Goal: Task Accomplishment & Management: Use online tool/utility

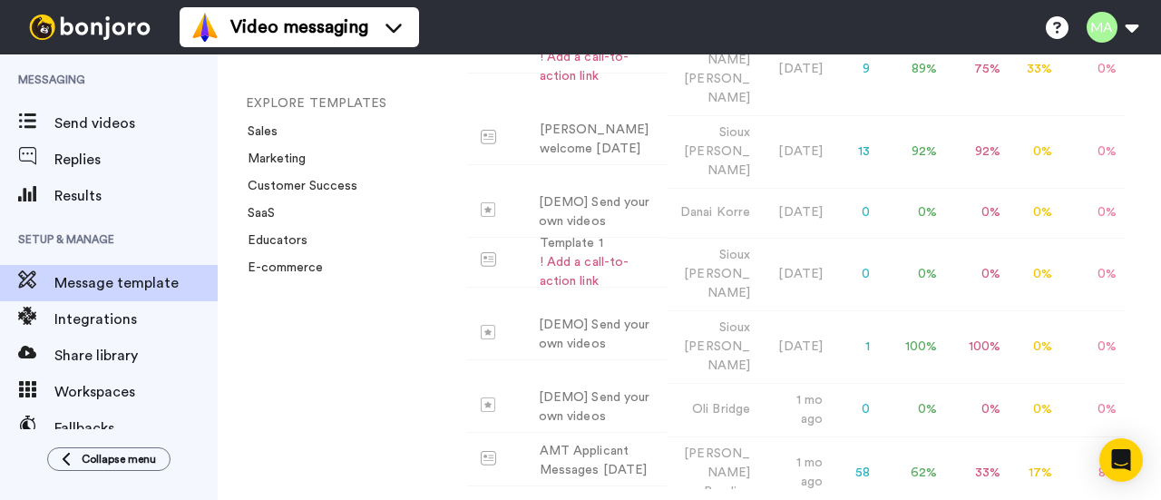
scroll to position [504, 0]
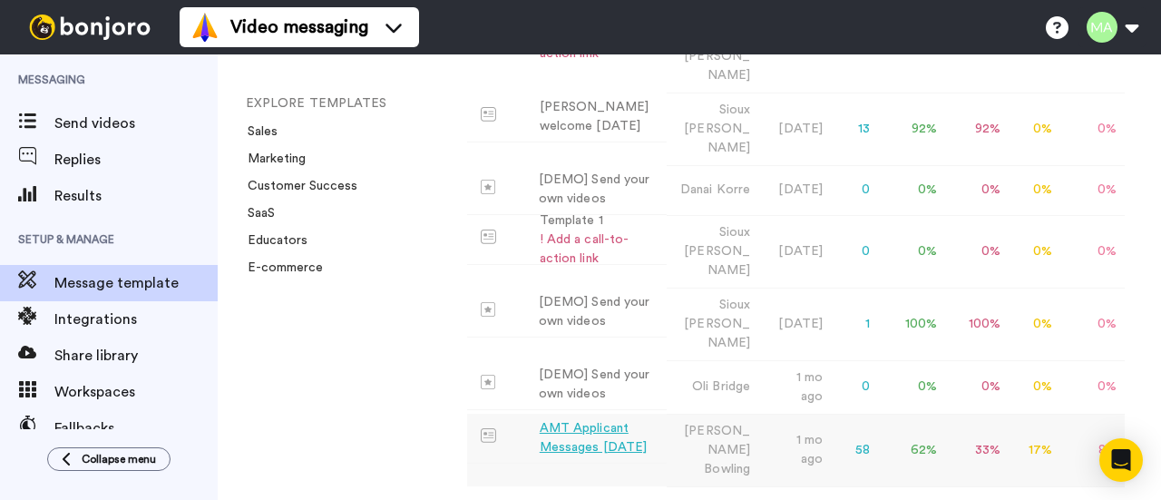
click at [790, 414] on td "1 mo ago" at bounding box center [793, 450] width 73 height 73
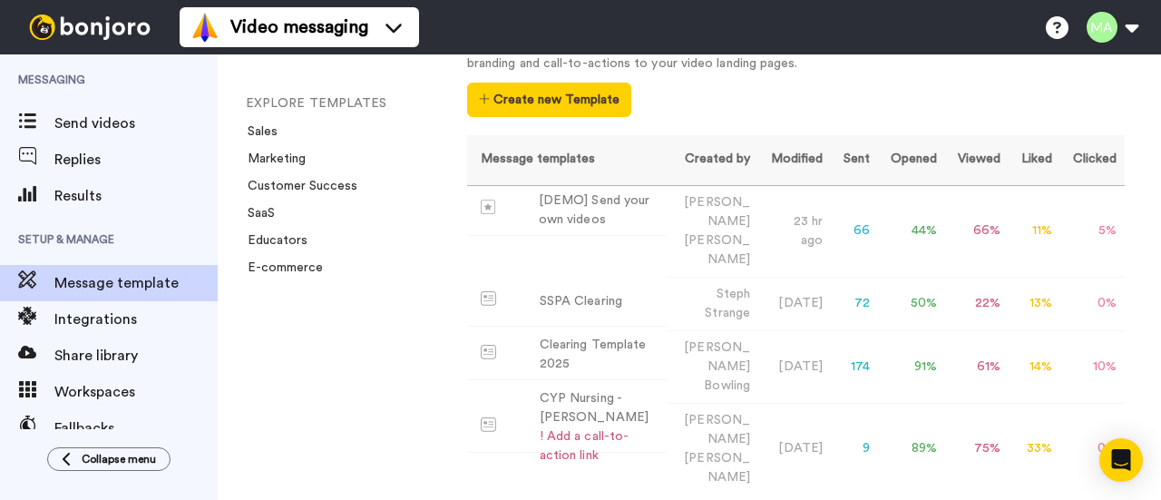
scroll to position [103, 0]
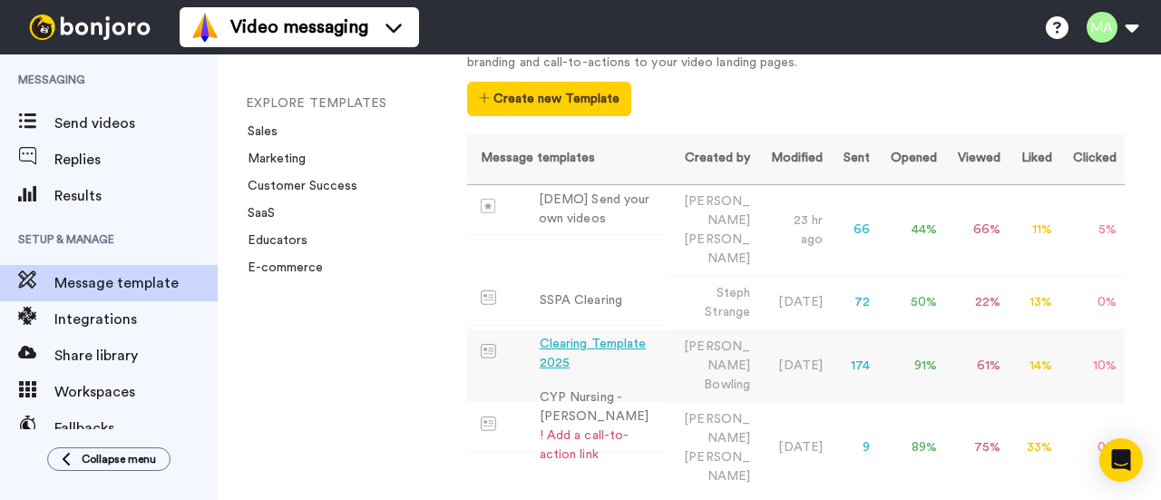
click at [622, 335] on div "Clearing Template 2025" at bounding box center [600, 354] width 120 height 38
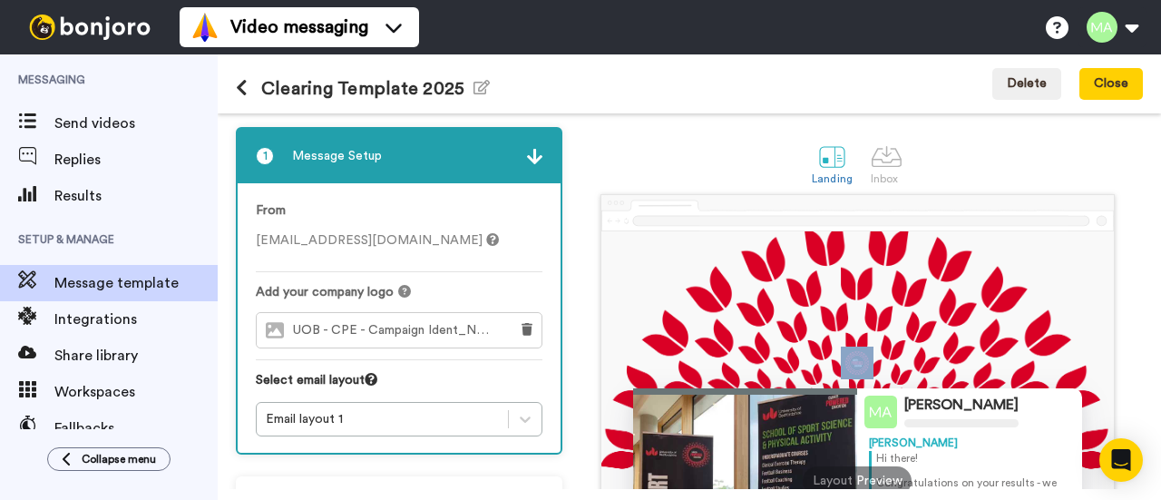
drag, startPoint x: 1141, startPoint y: 219, endPoint x: 1139, endPoint y: 282, distance: 62.6
click at [1139, 282] on div "1 Message Setup From mahmoud.artemi@beds.ac.uk Add your company logo UOB - CPE …" at bounding box center [689, 300] width 943 height 375
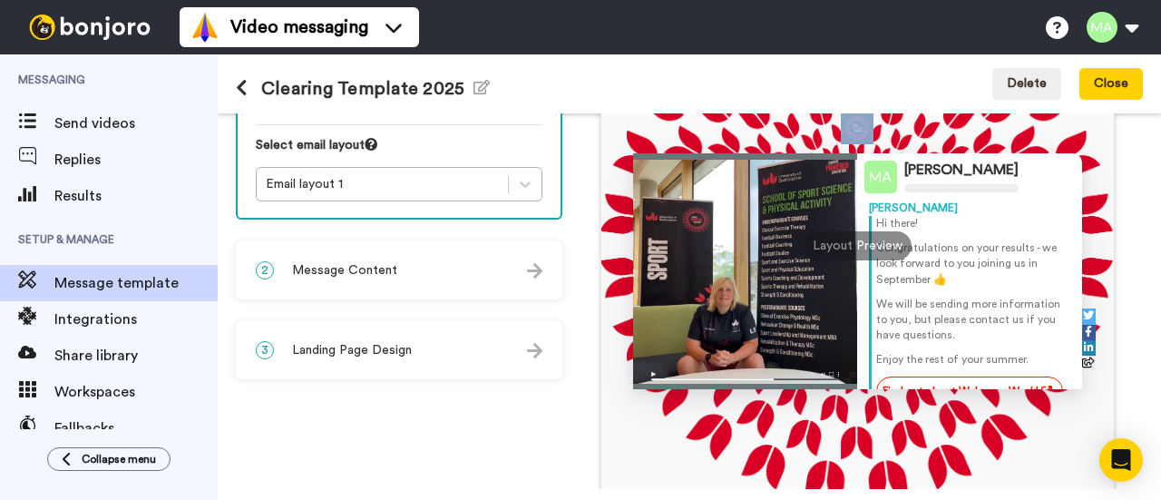
scroll to position [323, 0]
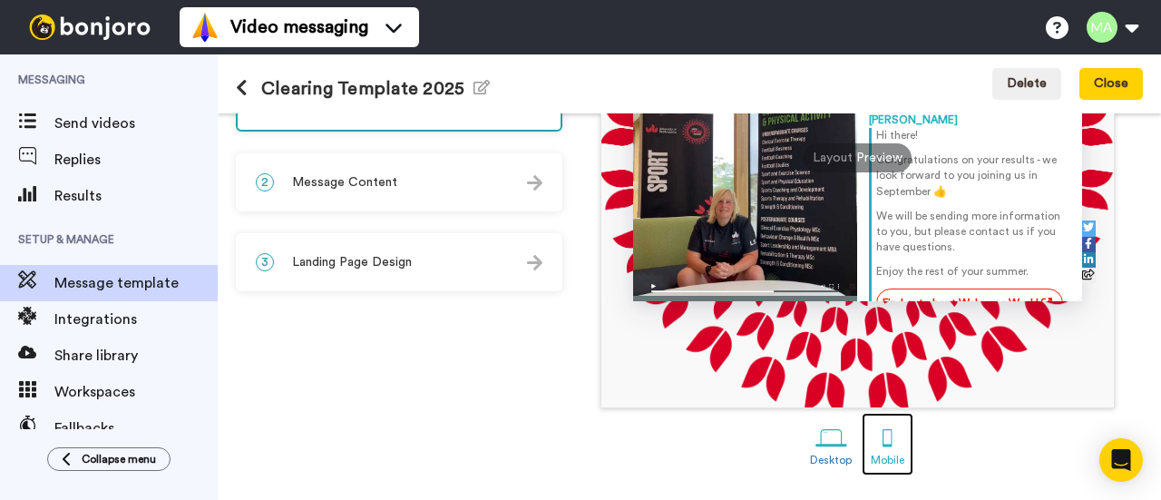
click at [882, 443] on div at bounding box center [888, 438] width 32 height 32
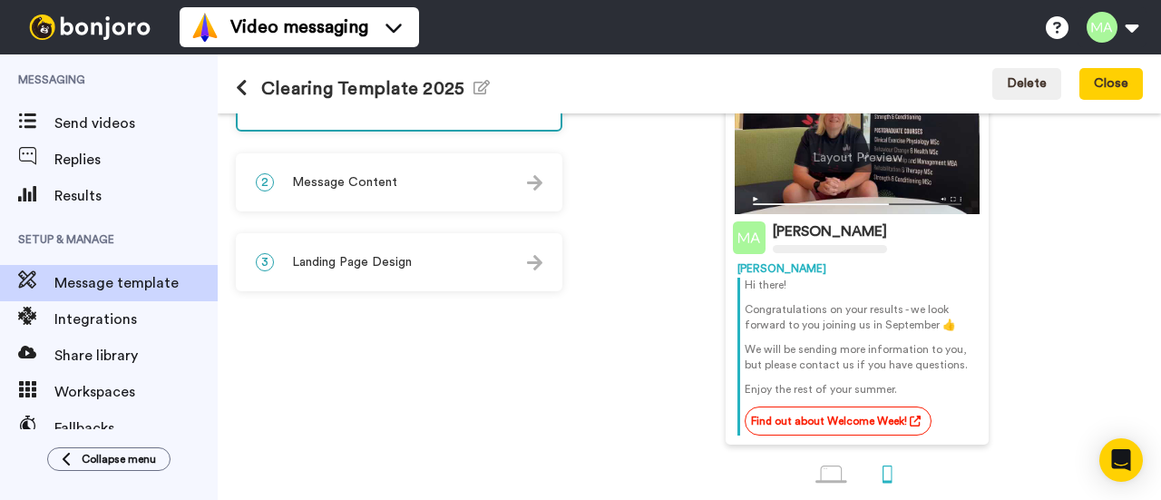
click at [771, 287] on p "Hi there!" at bounding box center [861, 285] width 232 height 15
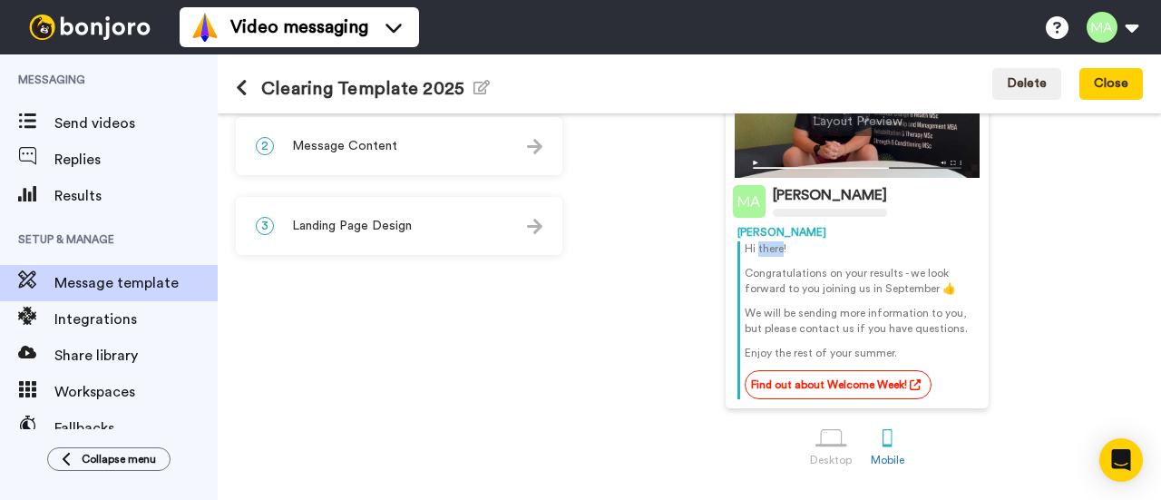
scroll to position [323, 0]
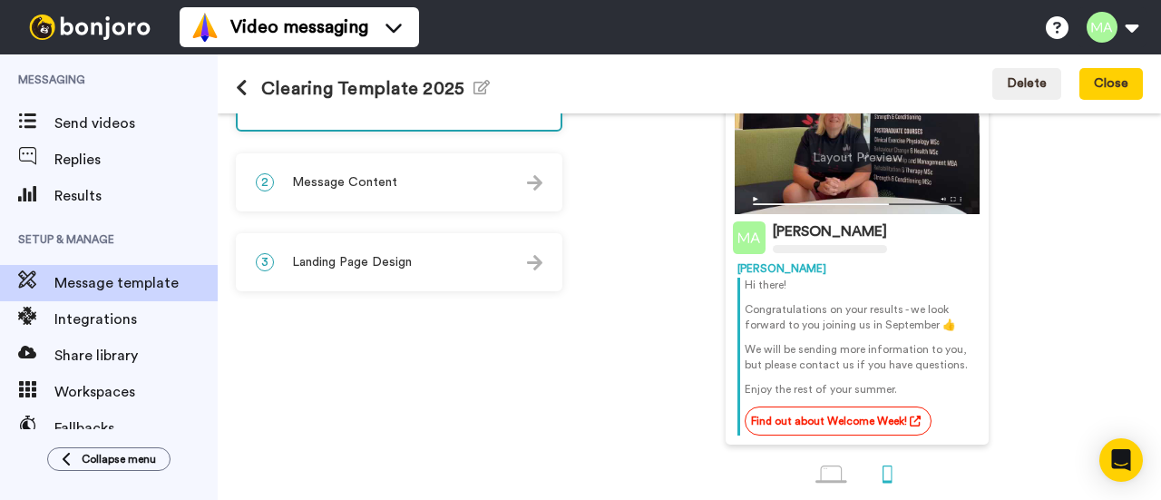
click at [797, 355] on p "We will be sending more information to you, but please contact us if you have q…" at bounding box center [861, 357] width 232 height 31
click at [915, 367] on p "We will be sending more information to you, but please contact us if you have q…" at bounding box center [861, 357] width 232 height 31
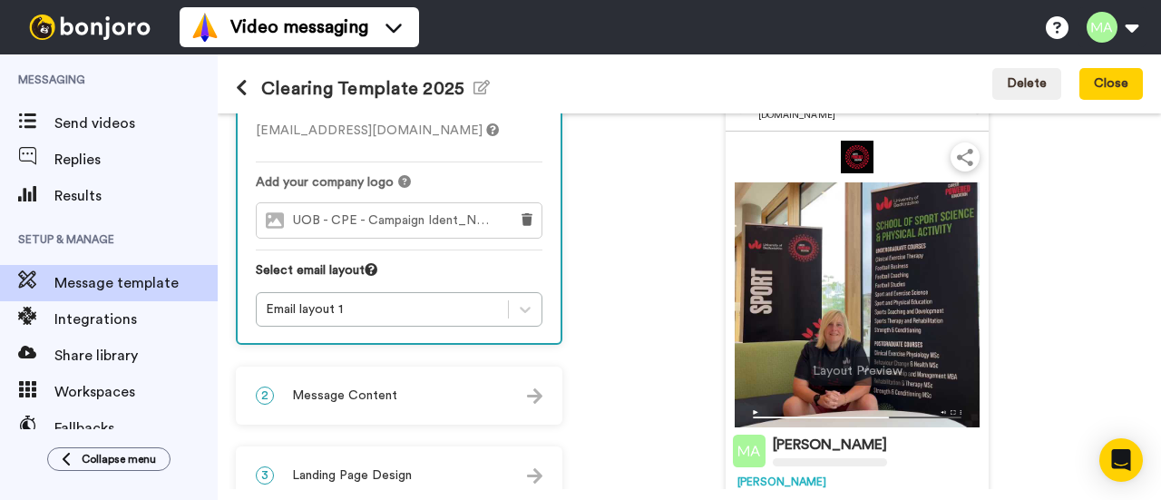
scroll to position [103, 0]
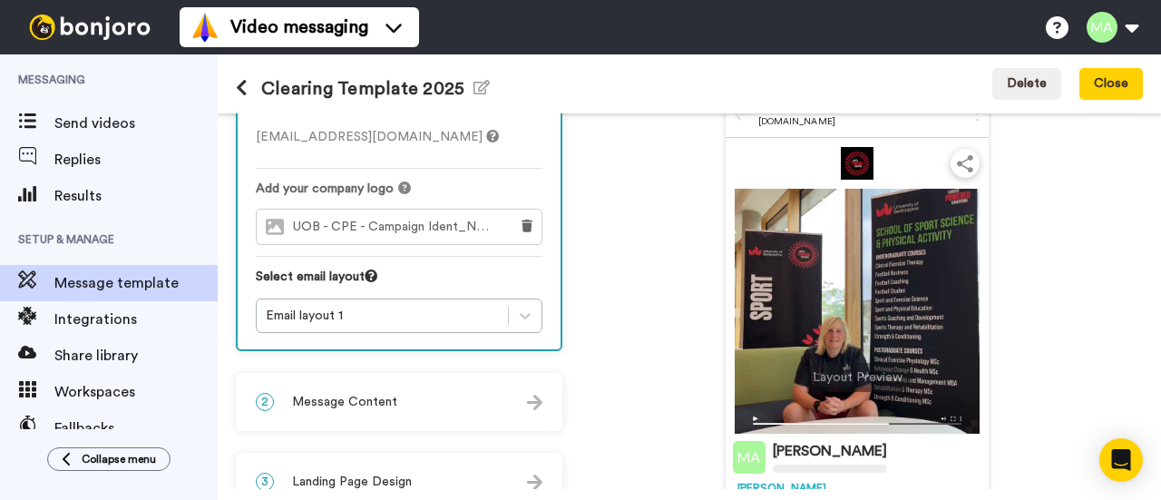
click at [402, 226] on span "UOB - CPE - Campaign Ident_No Gradient_CMYK-01.jpeg" at bounding box center [396, 226] width 206 height 15
click at [311, 228] on span "UOB - CPE - Campaign Ident_No Gradient_CMYK-01.jpeg" at bounding box center [396, 226] width 206 height 15
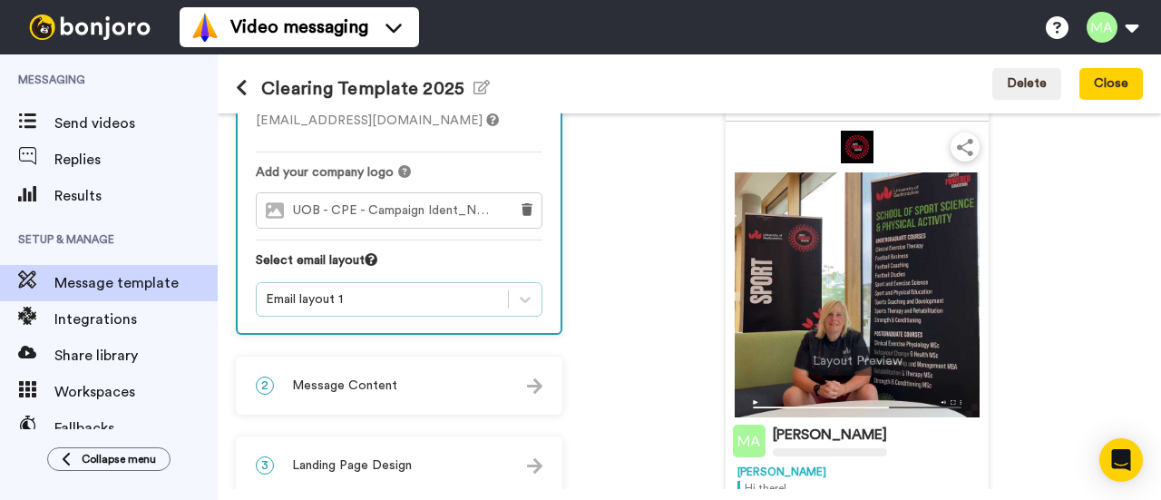
click at [381, 317] on div "Email layout 1" at bounding box center [399, 299] width 287 height 34
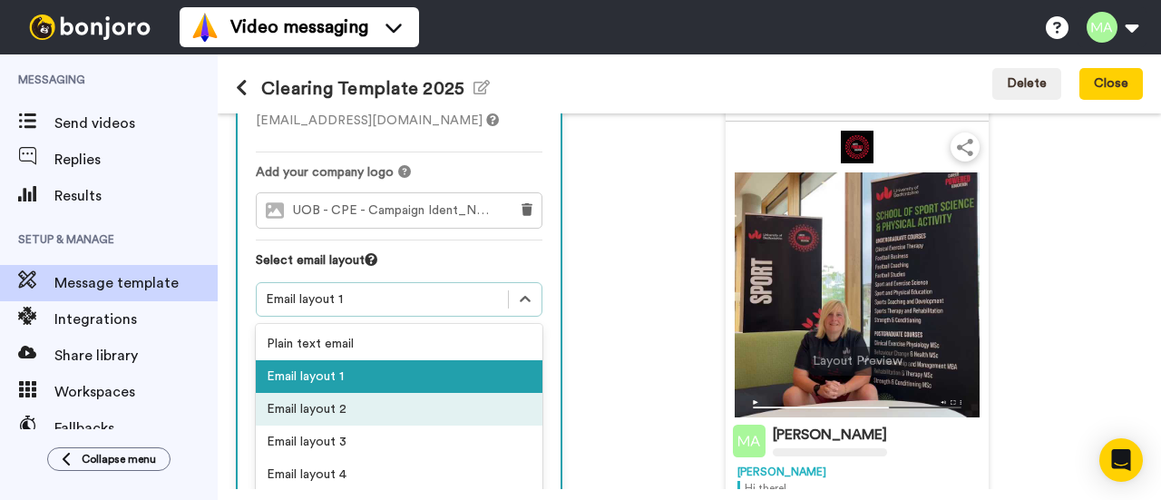
click at [339, 411] on div "Email layout 2" at bounding box center [399, 409] width 287 height 33
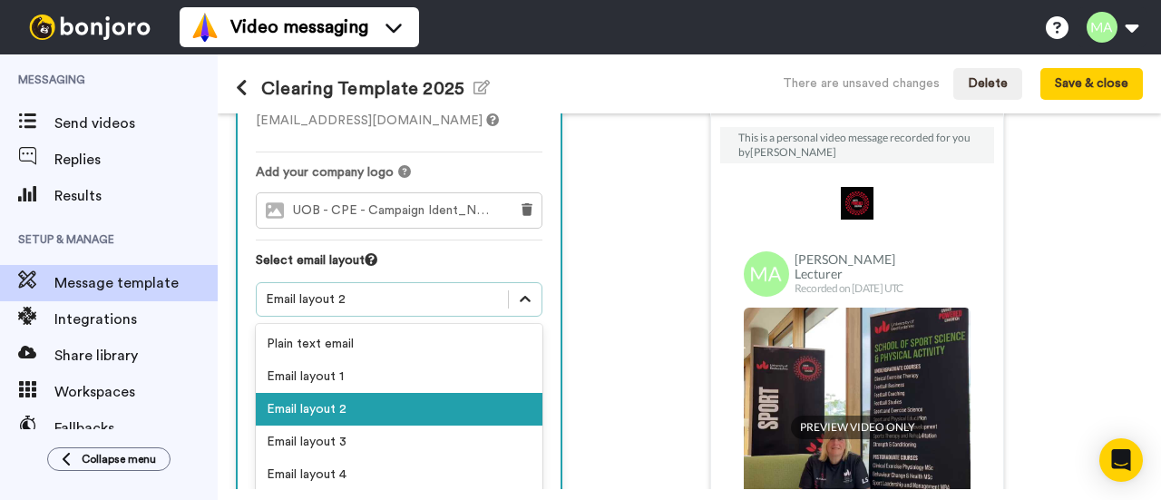
click at [531, 298] on icon at bounding box center [525, 299] width 18 height 18
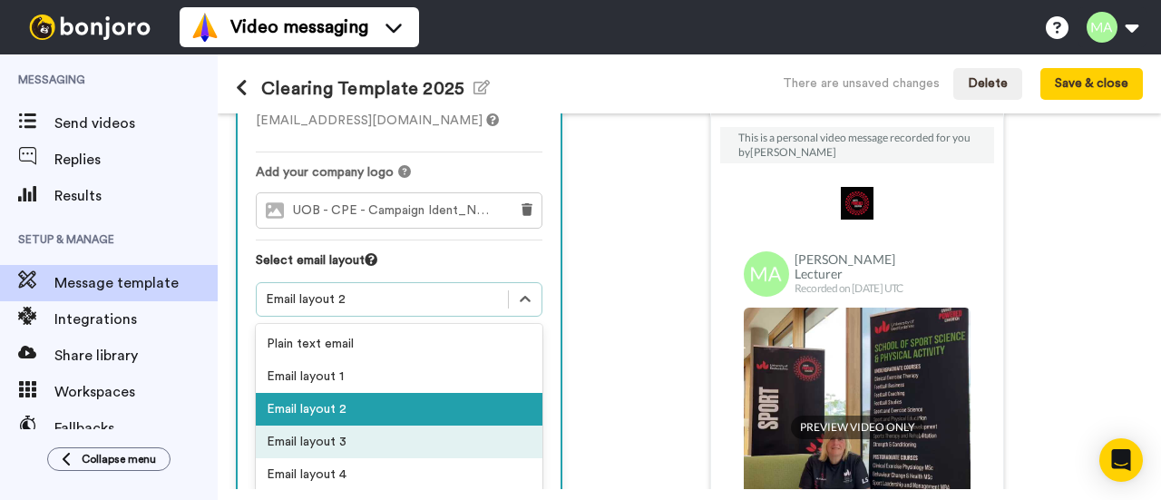
click at [366, 434] on div "Email layout 3" at bounding box center [399, 441] width 287 height 33
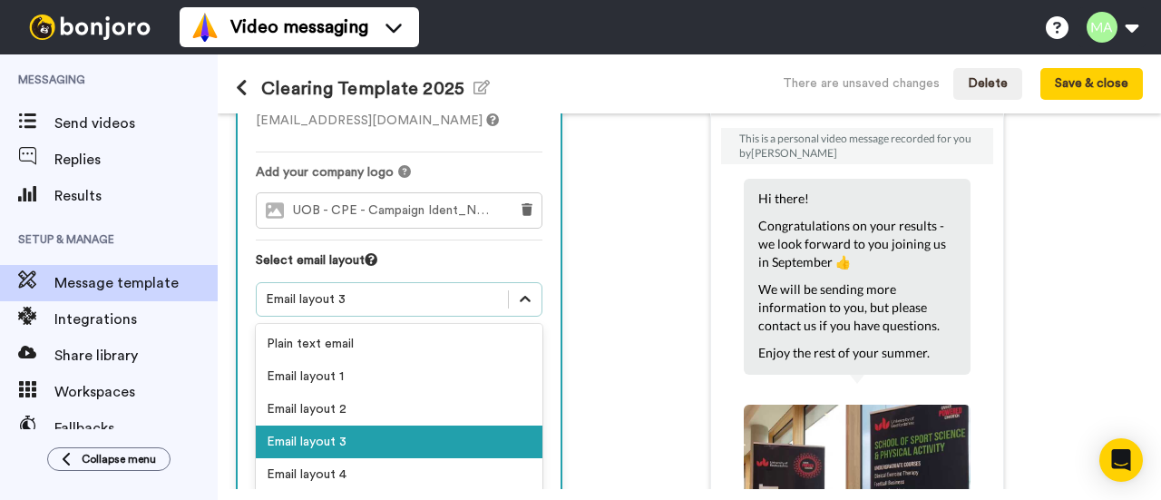
click at [531, 295] on icon at bounding box center [525, 299] width 18 height 18
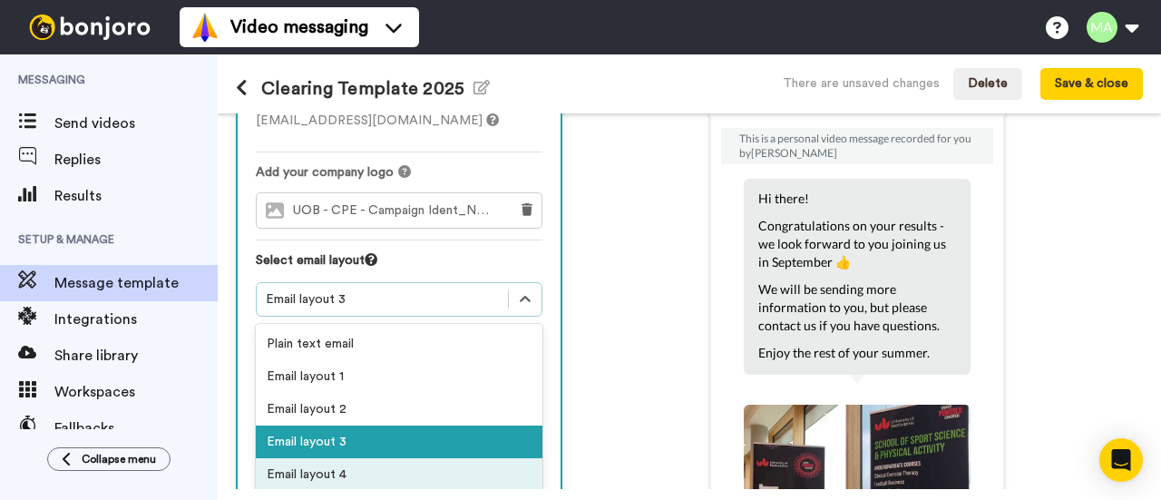
click at [343, 483] on div "Email layout 4" at bounding box center [399, 474] width 287 height 33
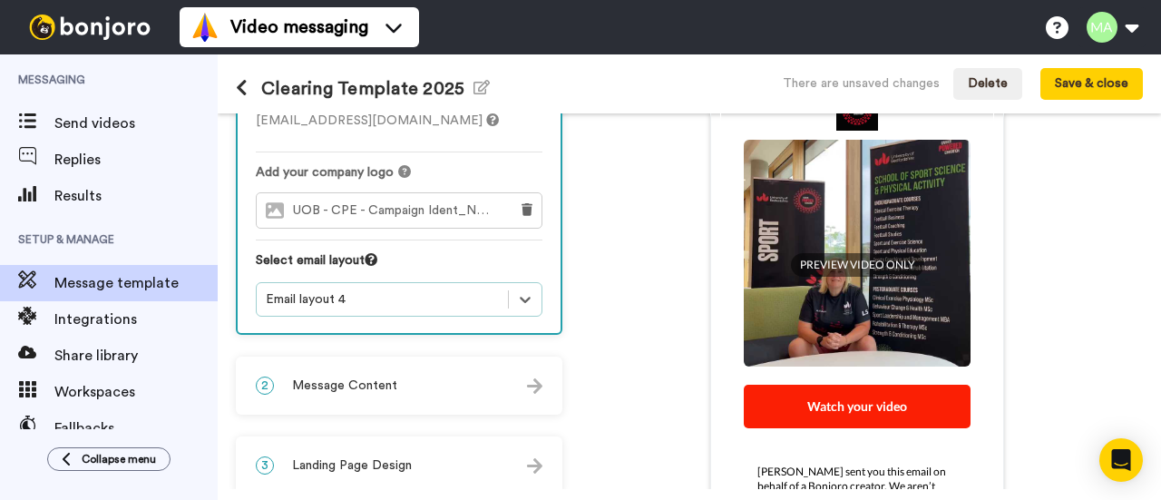
scroll to position [377, 0]
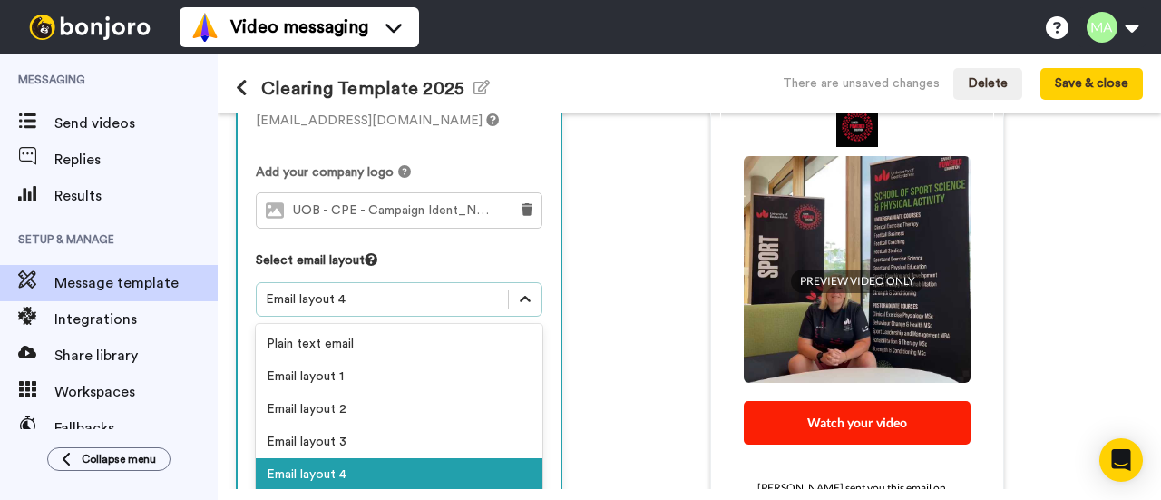
click at [522, 291] on icon at bounding box center [525, 299] width 18 height 18
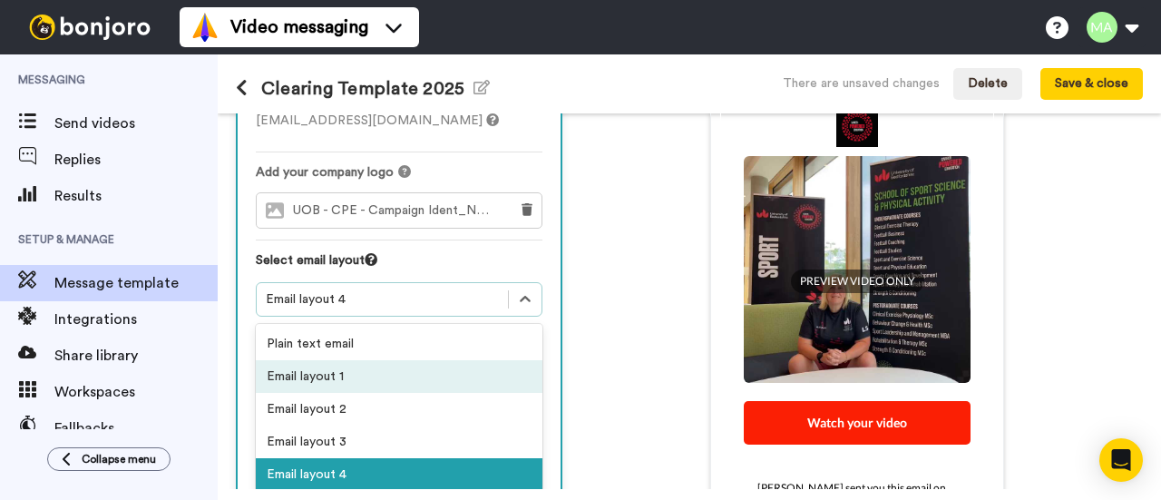
click at [334, 378] on div "Email layout 1" at bounding box center [399, 376] width 287 height 33
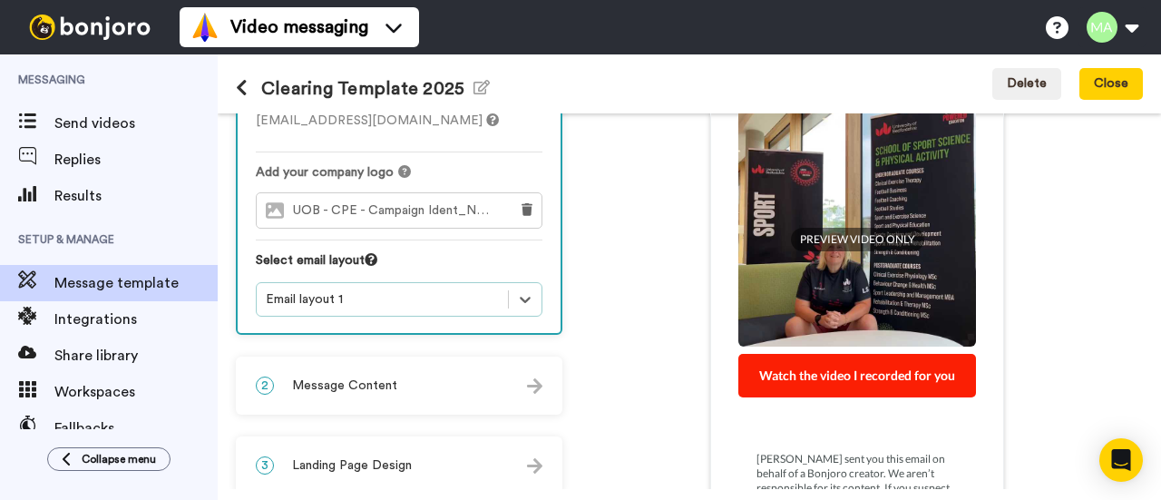
click at [595, 248] on div "Welcome to the University of Bedfordshire This is a personal video message reco…" at bounding box center [856, 300] width 571 height 453
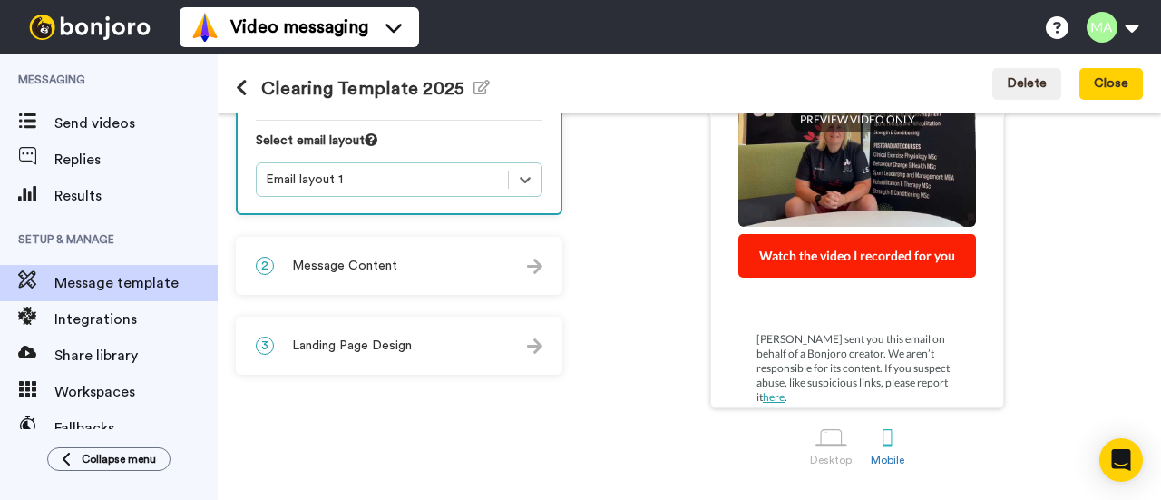
scroll to position [0, 0]
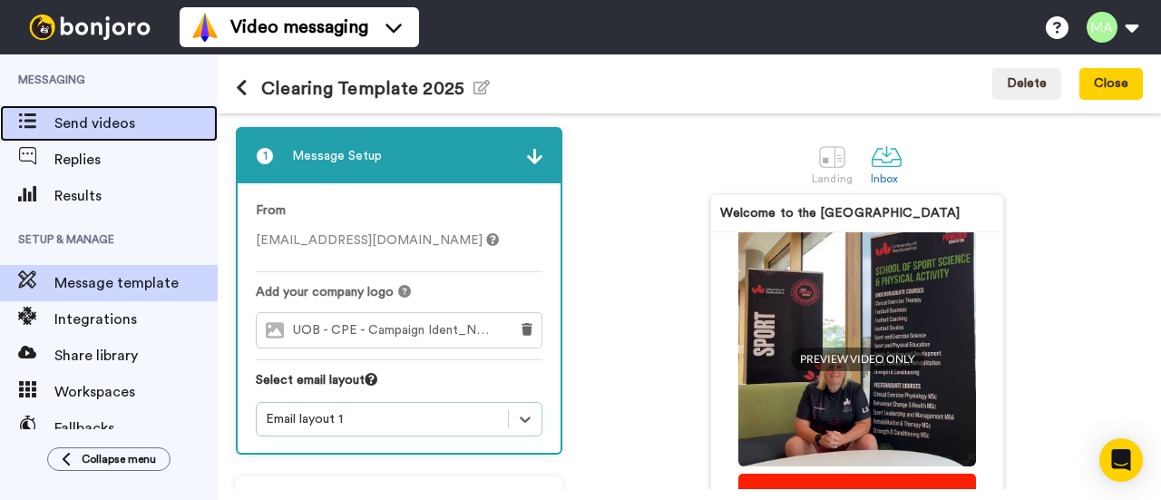
click at [34, 126] on icon at bounding box center [27, 120] width 18 height 15
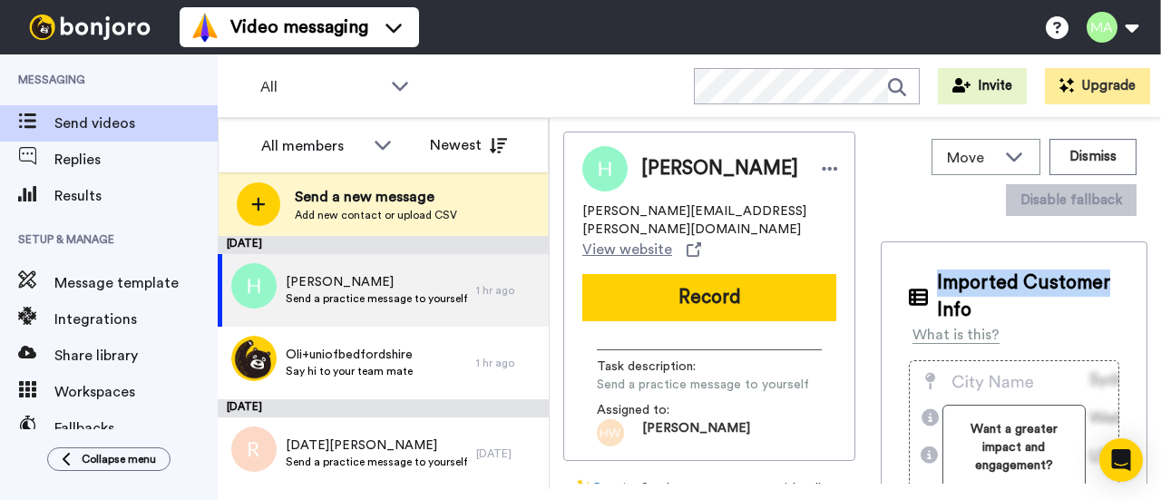
drag, startPoint x: 1149, startPoint y: 224, endPoint x: 1150, endPoint y: 267, distance: 42.6
click at [1150, 267] on div "Move WORKSPACES View all Lead Conversion Task List + Add a new workspace Dismis…" at bounding box center [855, 303] width 611 height 371
click at [961, 93] on button "Invite" at bounding box center [982, 86] width 89 height 36
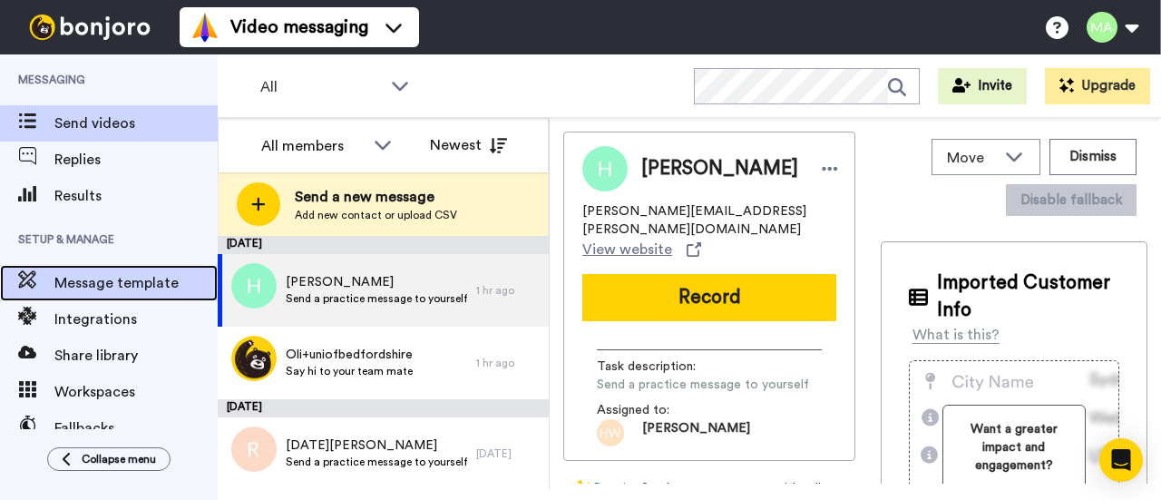
click at [134, 275] on span "Message template" at bounding box center [135, 283] width 163 height 22
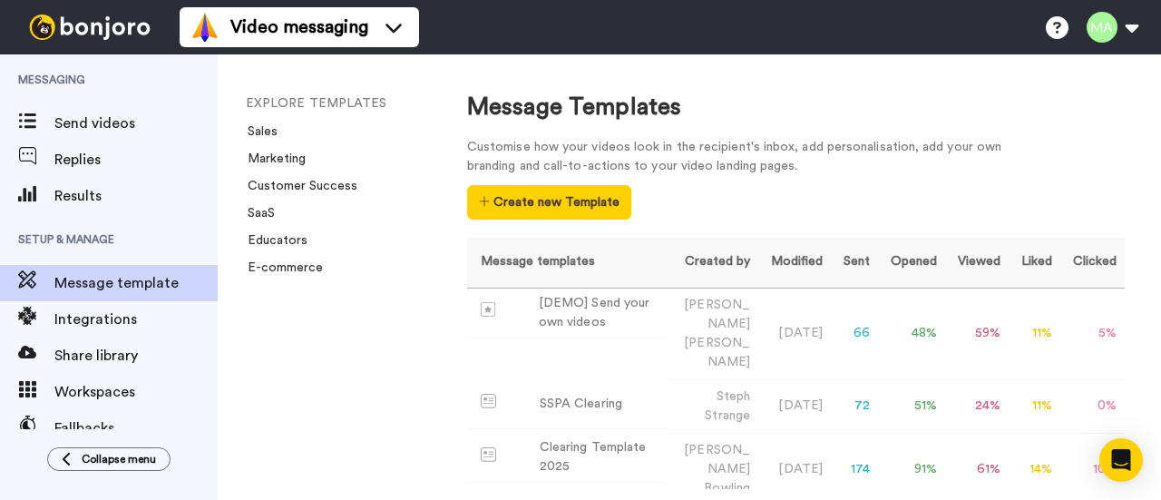
click at [227, 162] on div "EXPLORE TEMPLATES Sales Marketing Customer Success SaaS Educators E-commerce" at bounding box center [324, 276] width 213 height 445
